Goal: Transaction & Acquisition: Book appointment/travel/reservation

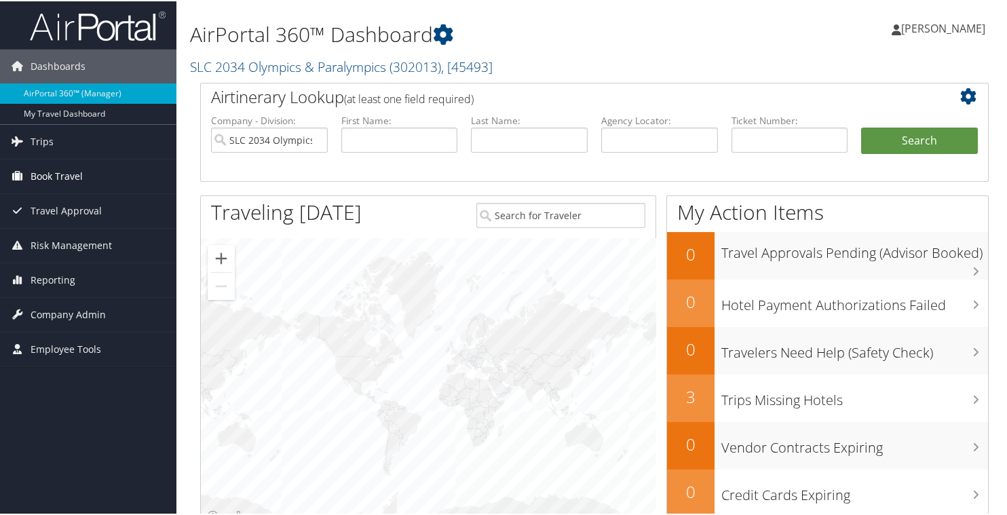
click at [50, 177] on span "Book Travel" at bounding box center [57, 175] width 52 height 34
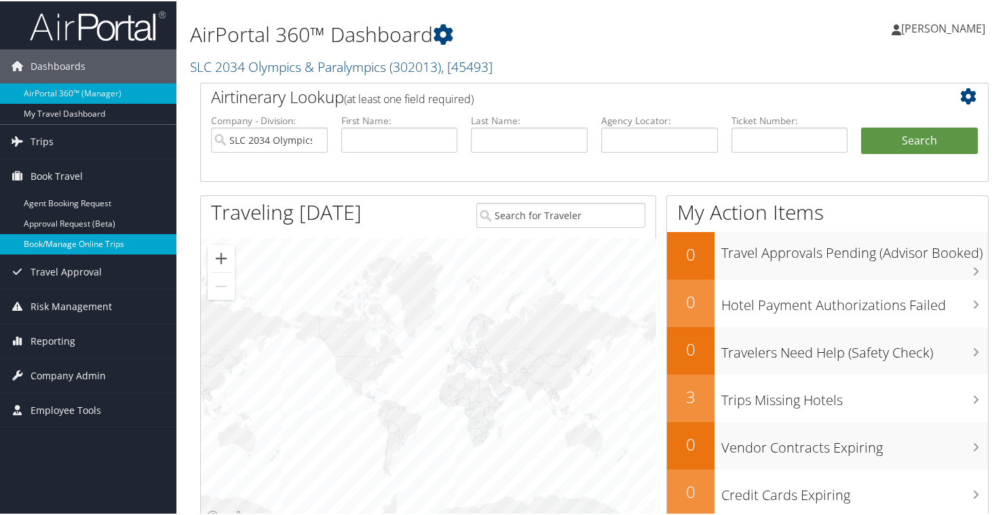
click at [73, 244] on link "Book/Manage Online Trips" at bounding box center [88, 243] width 176 height 20
